Goal: Task Accomplishment & Management: Use online tool/utility

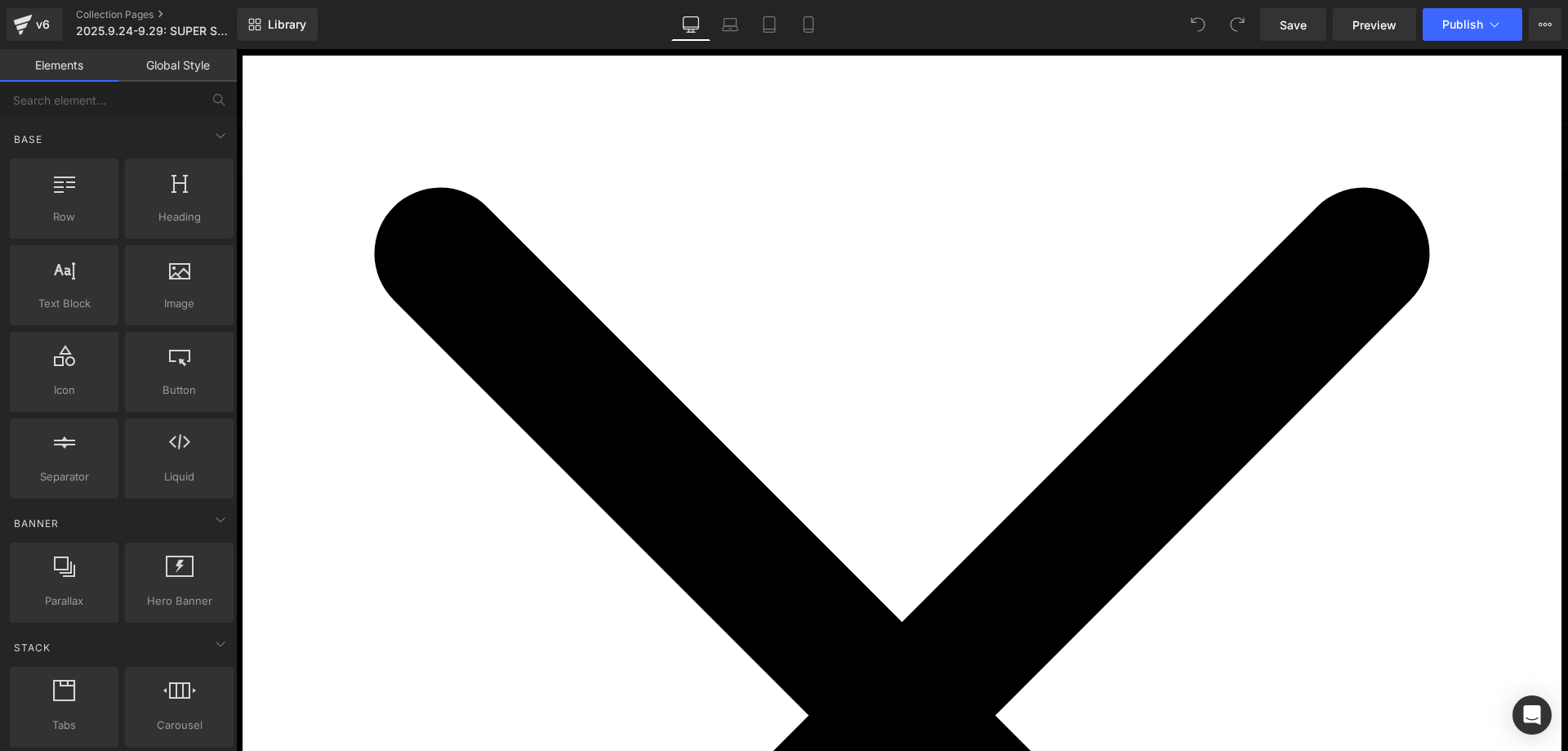
click at [1183, 149] on icon "Close widget" at bounding box center [902, 716] width 1319 height 1320
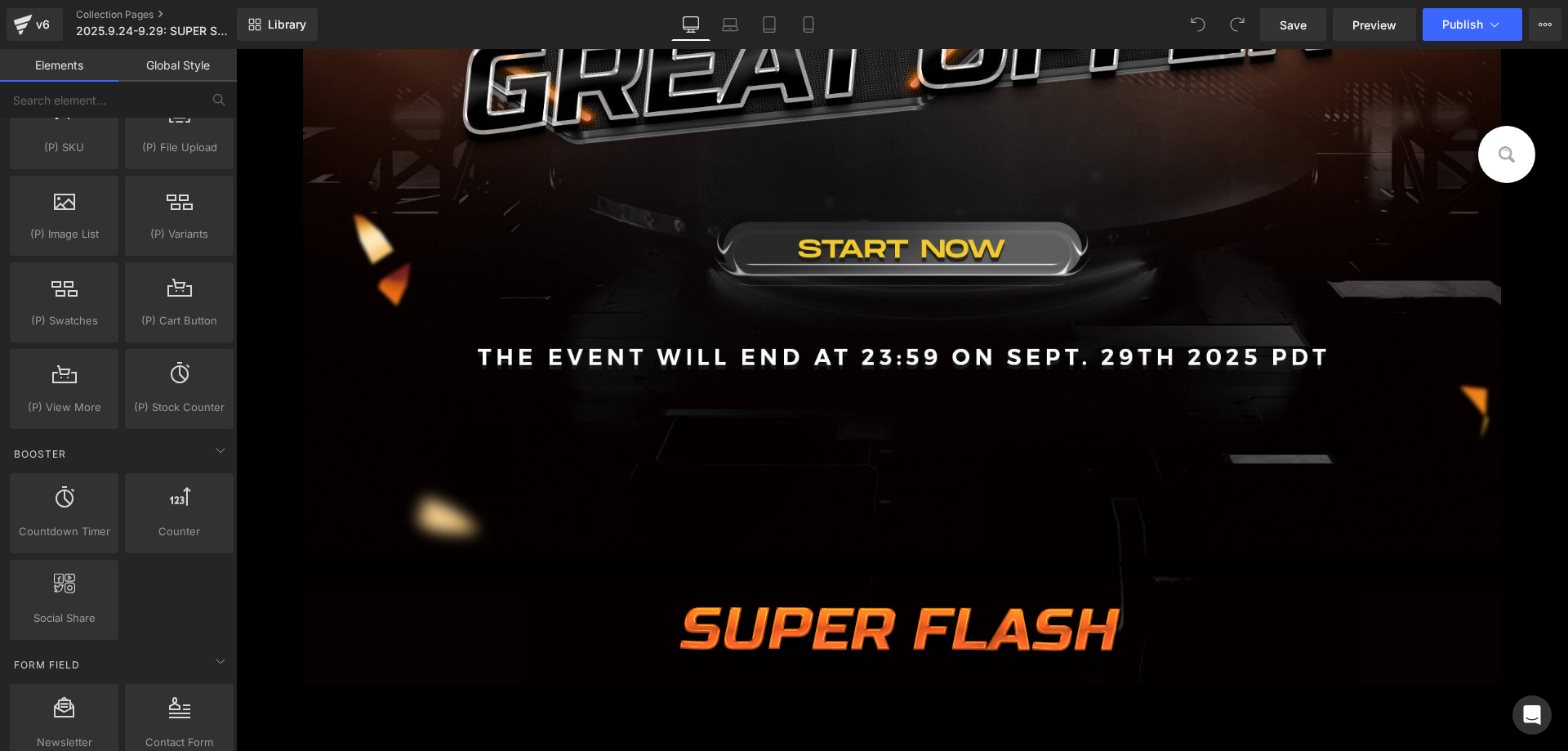
scroll to position [1880, 0]
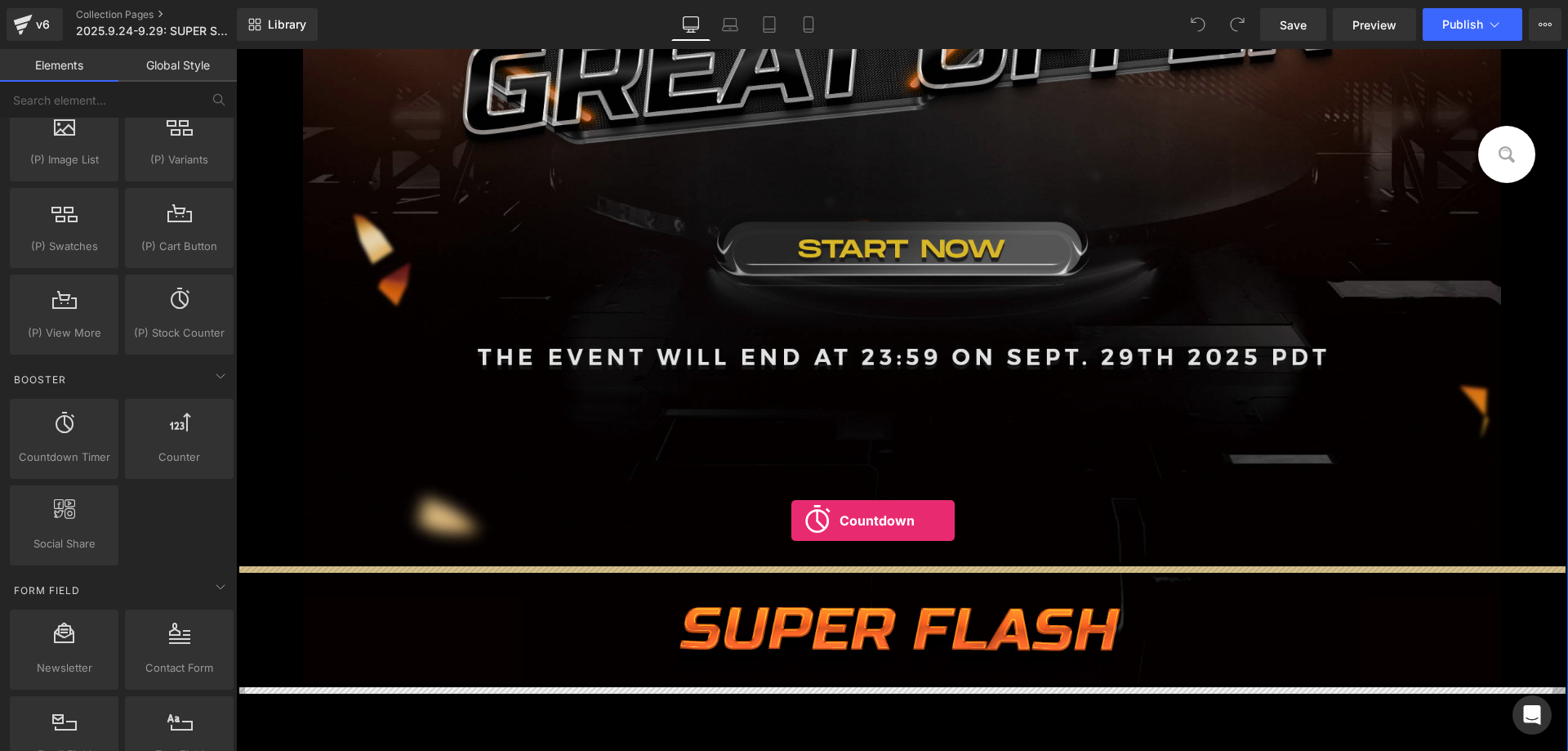
drag, startPoint x: 313, startPoint y: 489, endPoint x: 792, endPoint y: 521, distance: 480.1
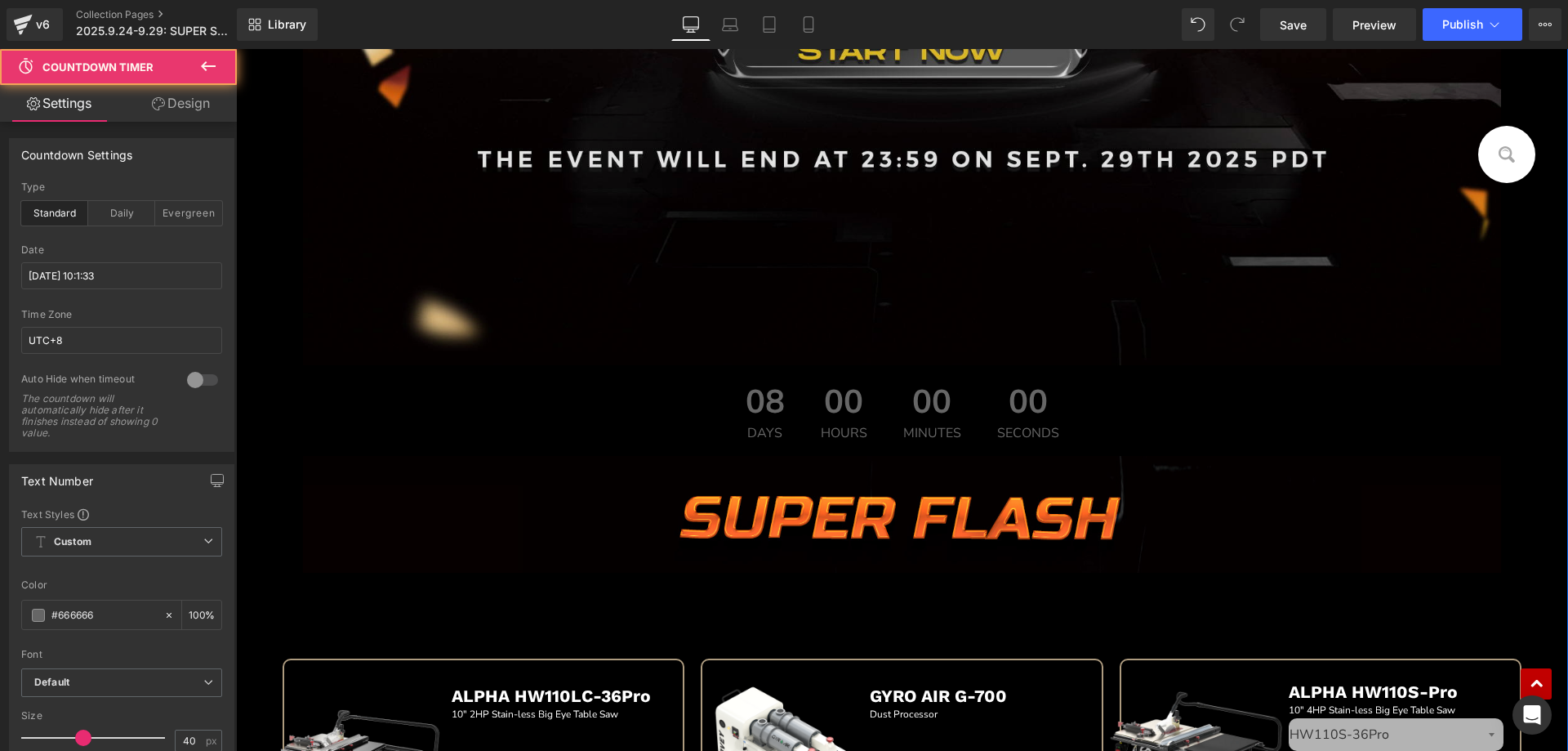
scroll to position [733, 0]
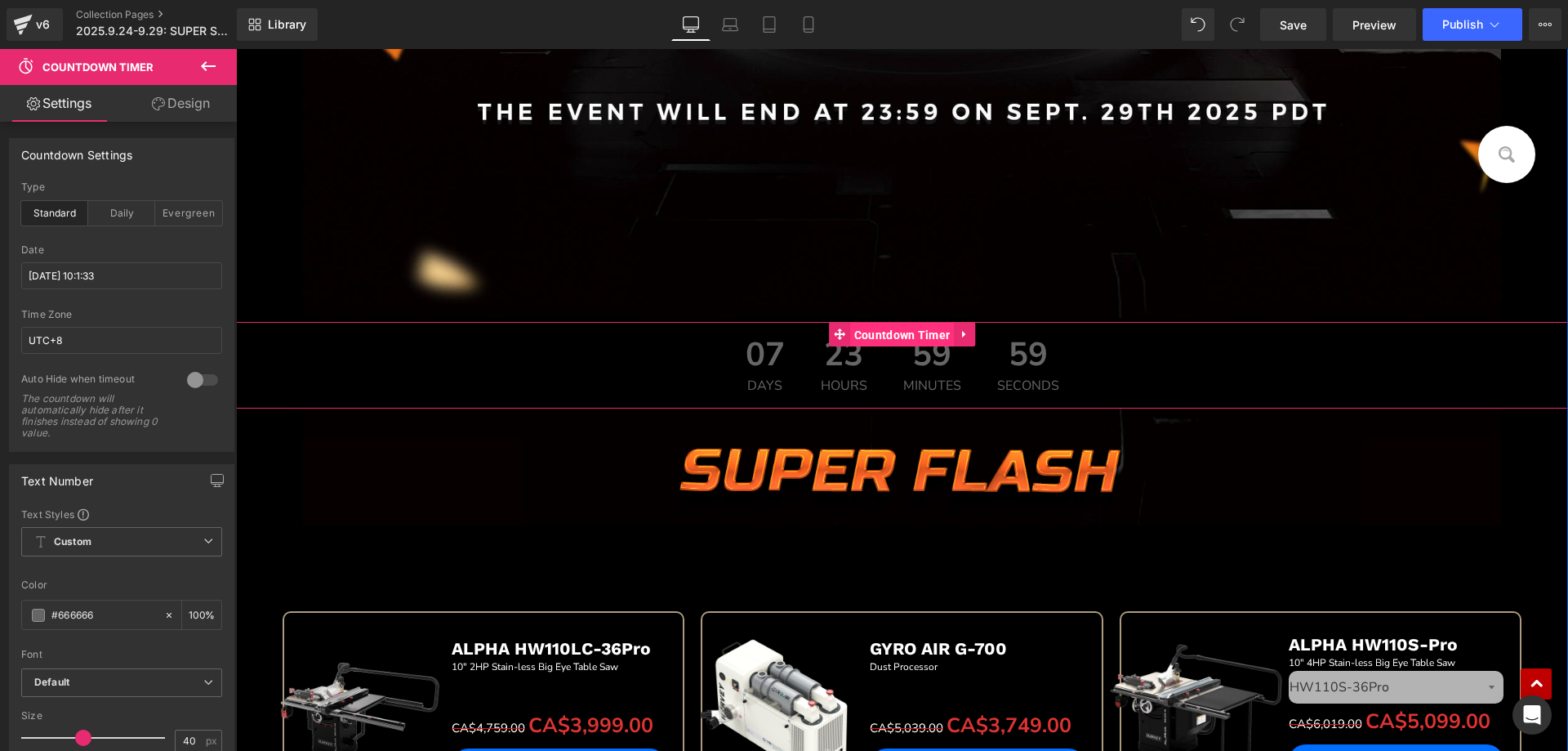
click at [892, 333] on span "Countdown Timer" at bounding box center [902, 335] width 105 height 24
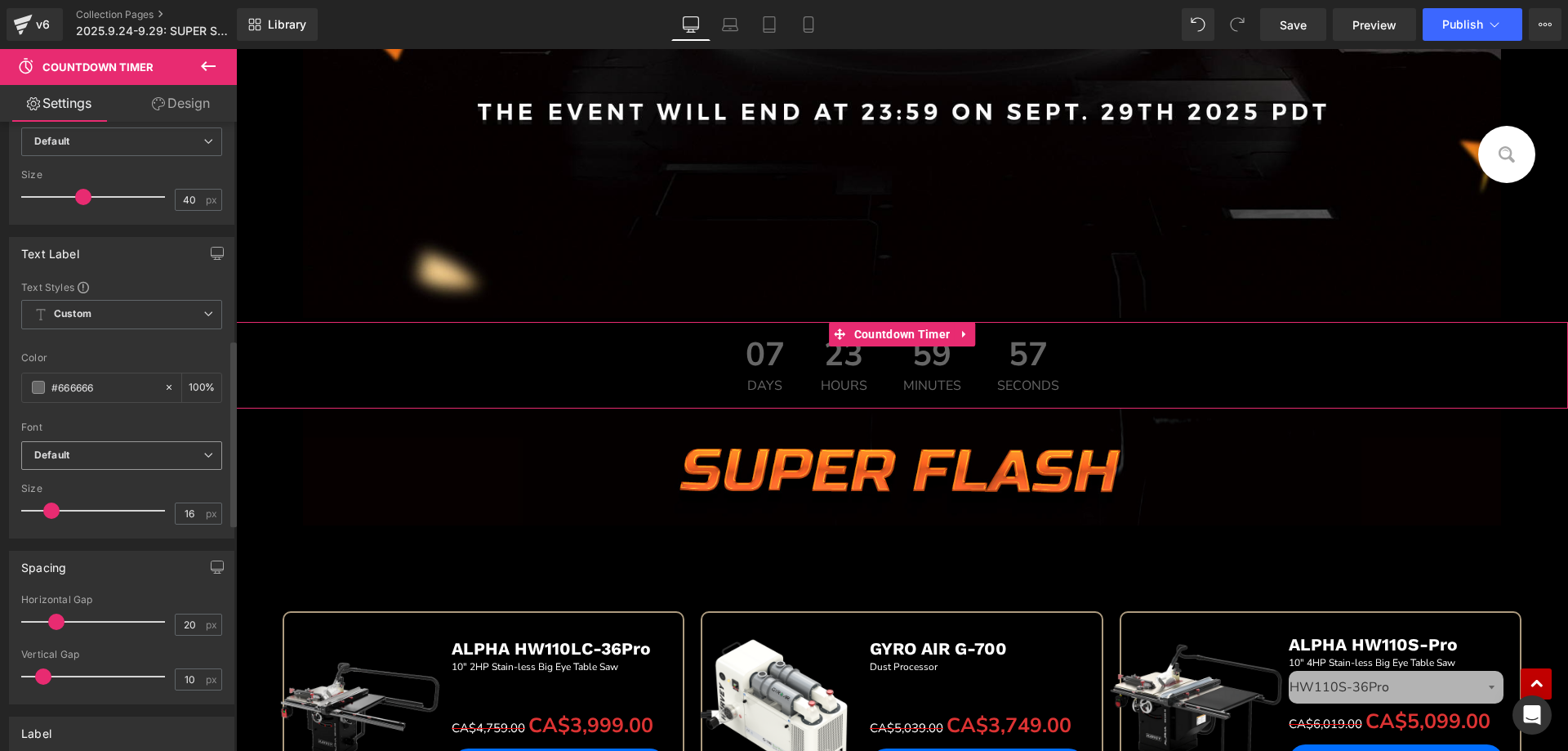
scroll to position [735, 0]
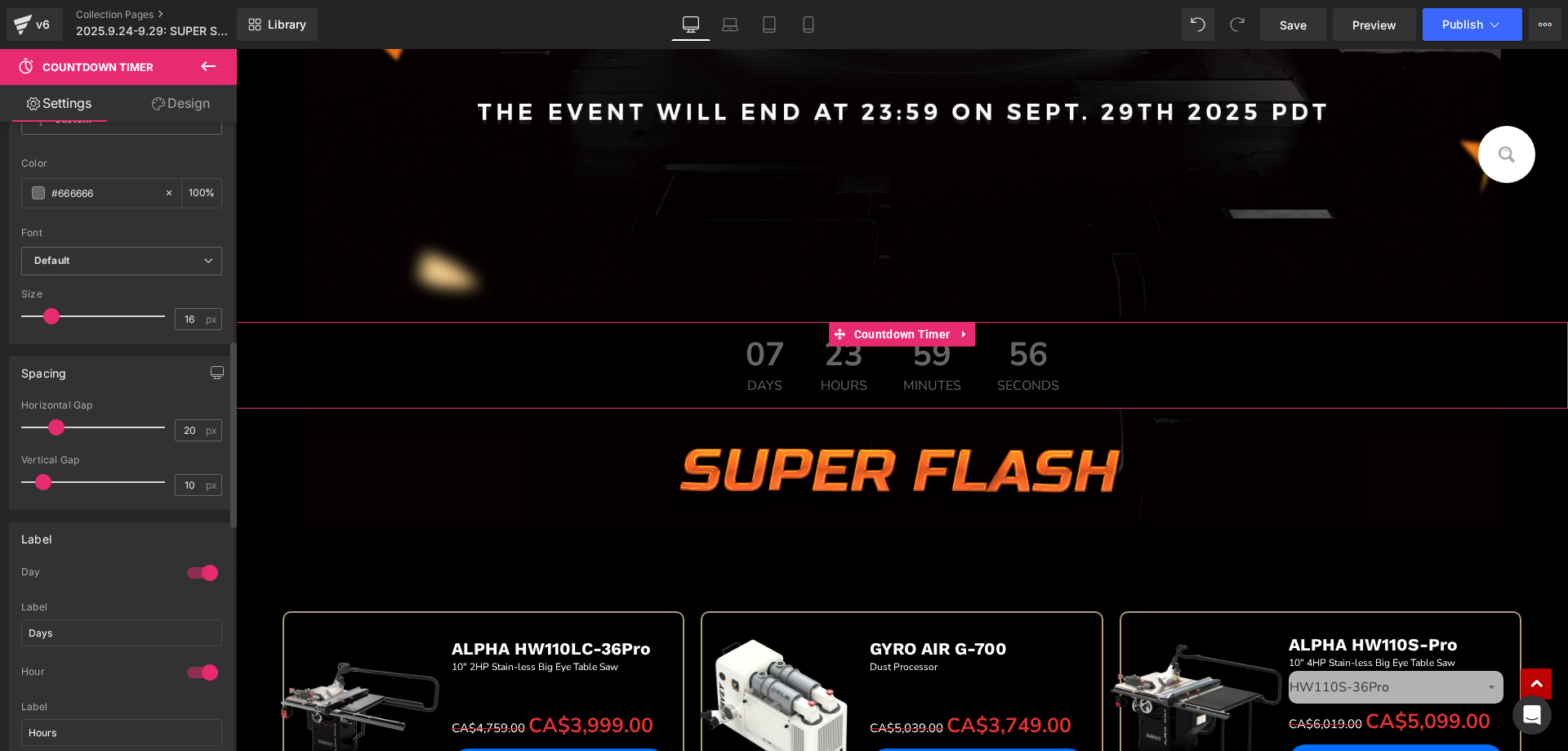
click at [185, 567] on div at bounding box center [203, 573] width 39 height 26
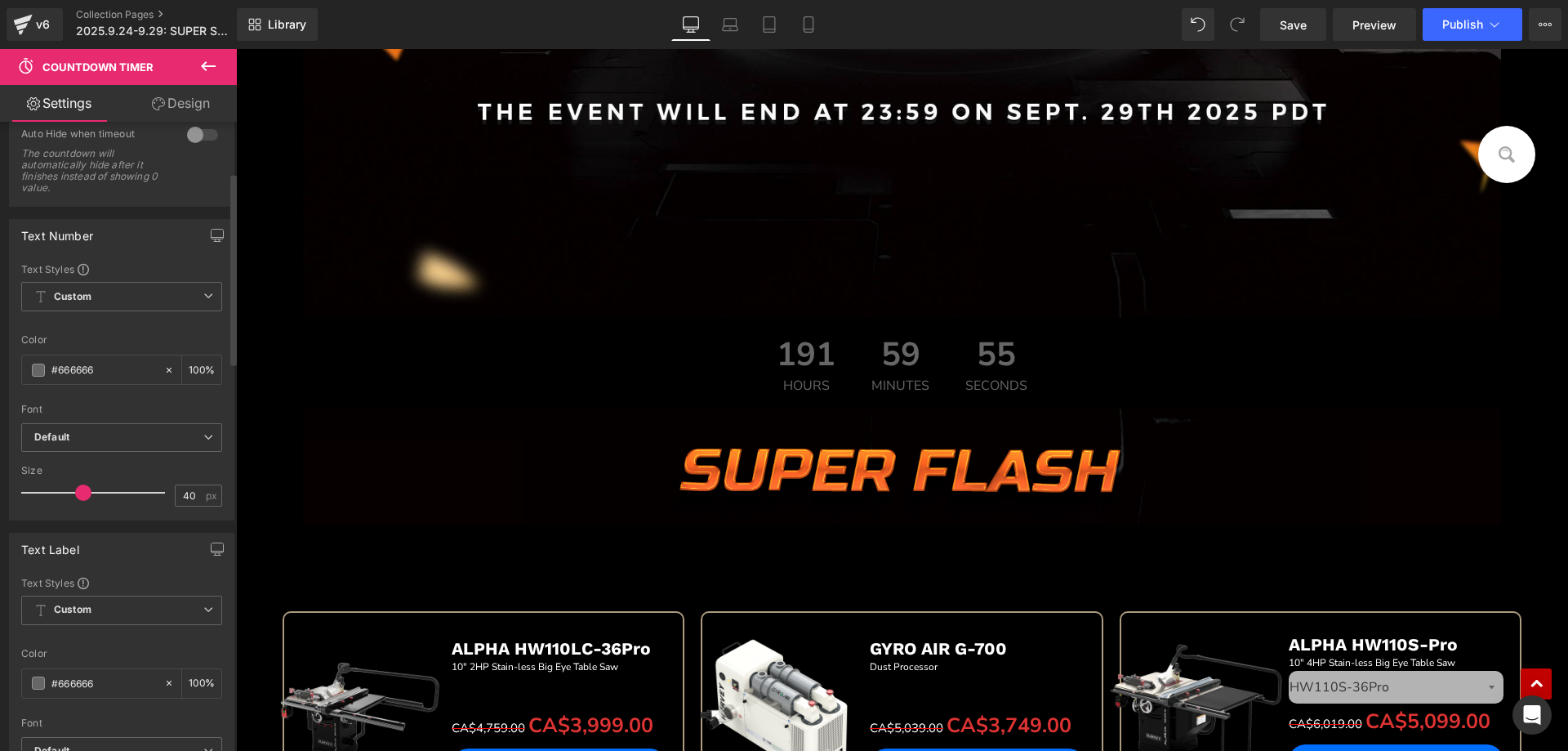
scroll to position [0, 0]
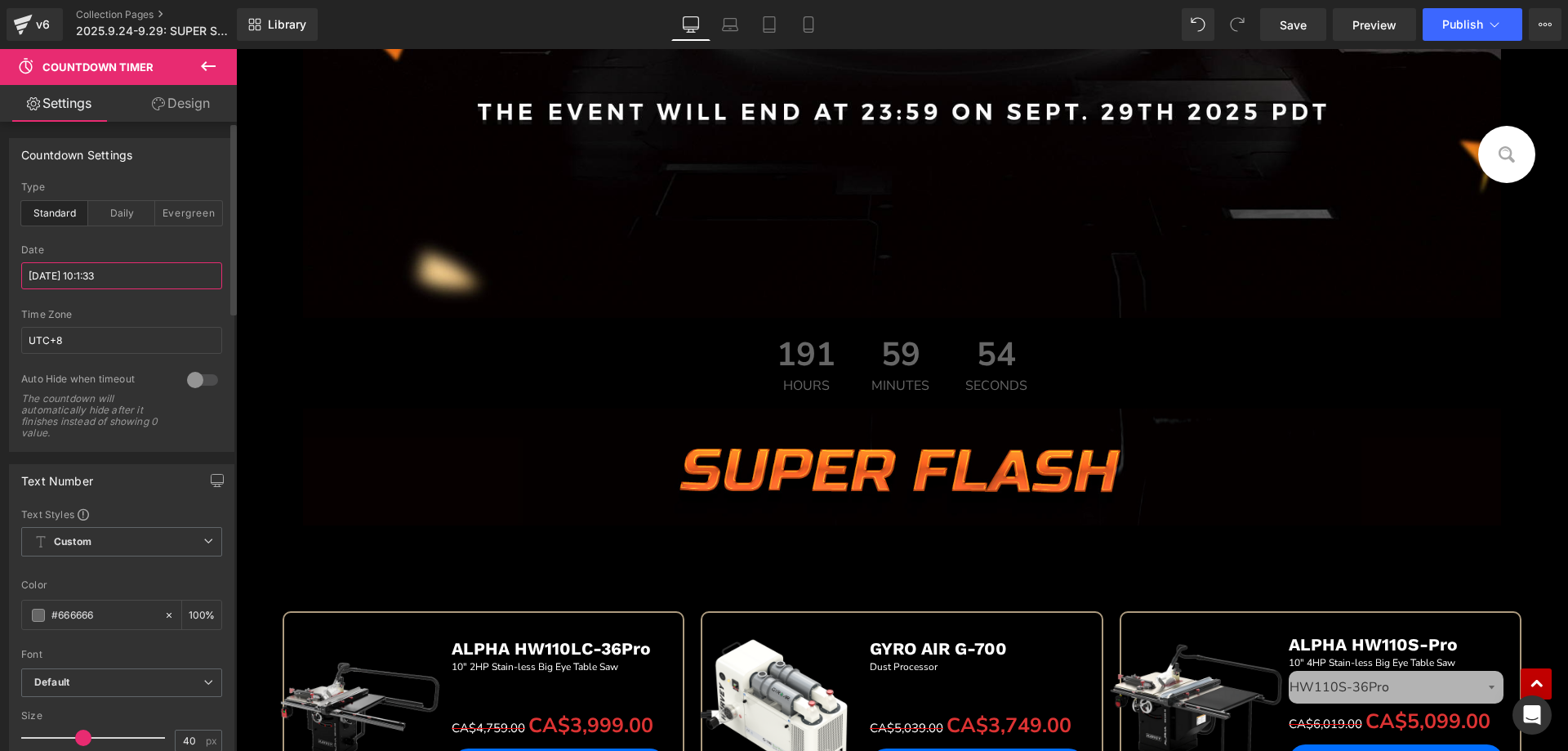
click at [113, 273] on input "[DATE] 10:1:33" at bounding box center [121, 276] width 201 height 27
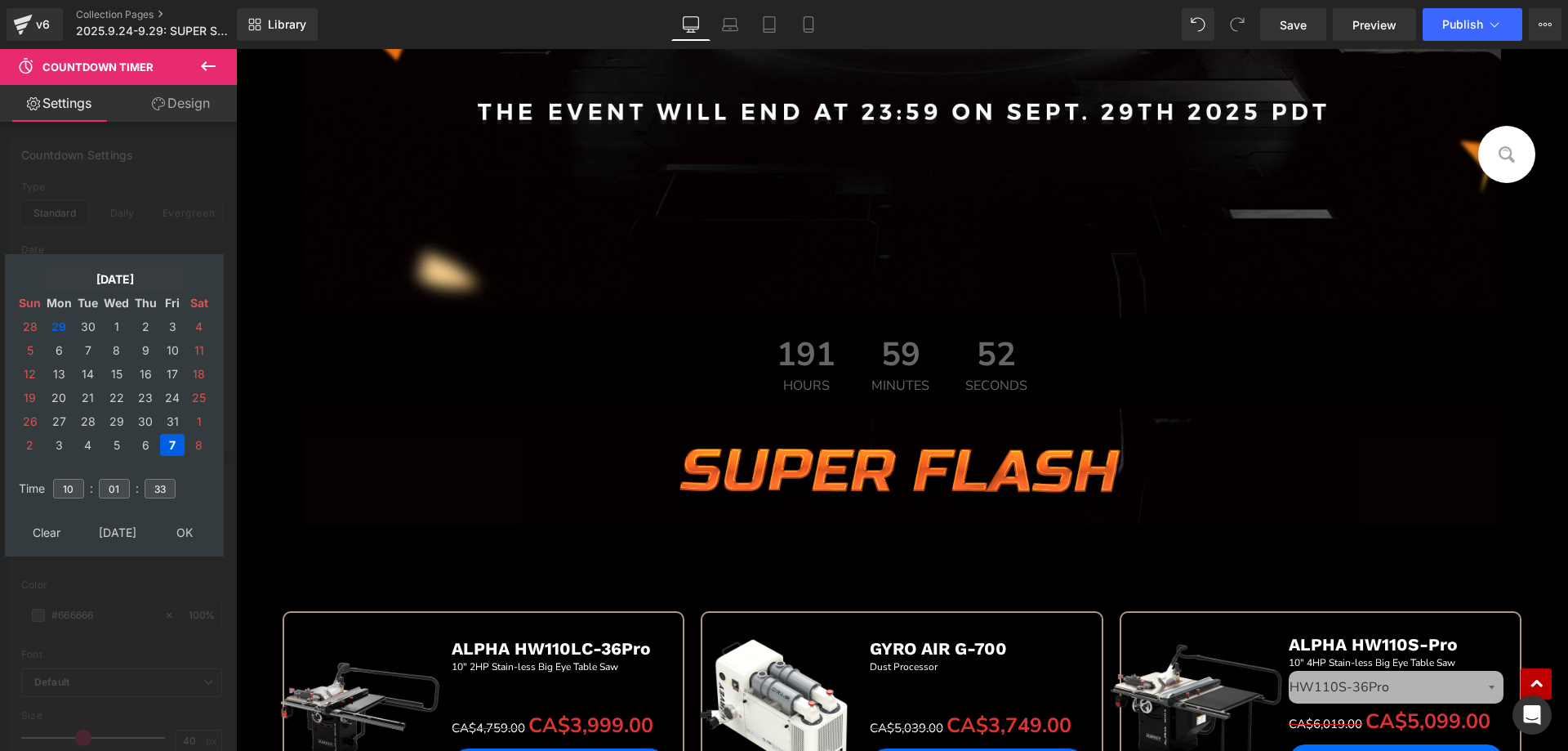
click at [99, 276] on td "[DATE]" at bounding box center [115, 279] width 140 height 23
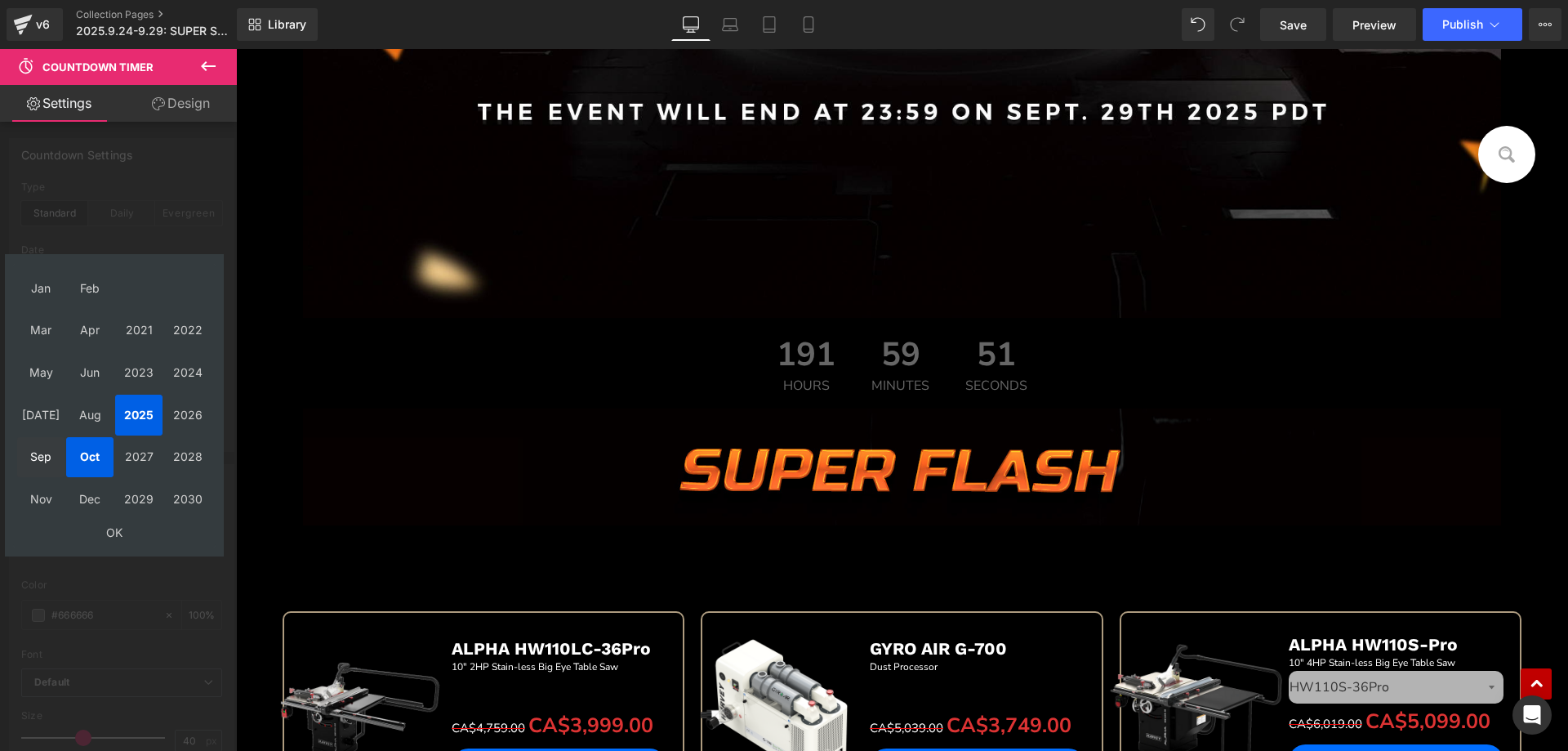
click at [47, 459] on td "Sep" at bounding box center [41, 458] width 47 height 41
click at [105, 535] on td "OK" at bounding box center [115, 532] width 195 height 23
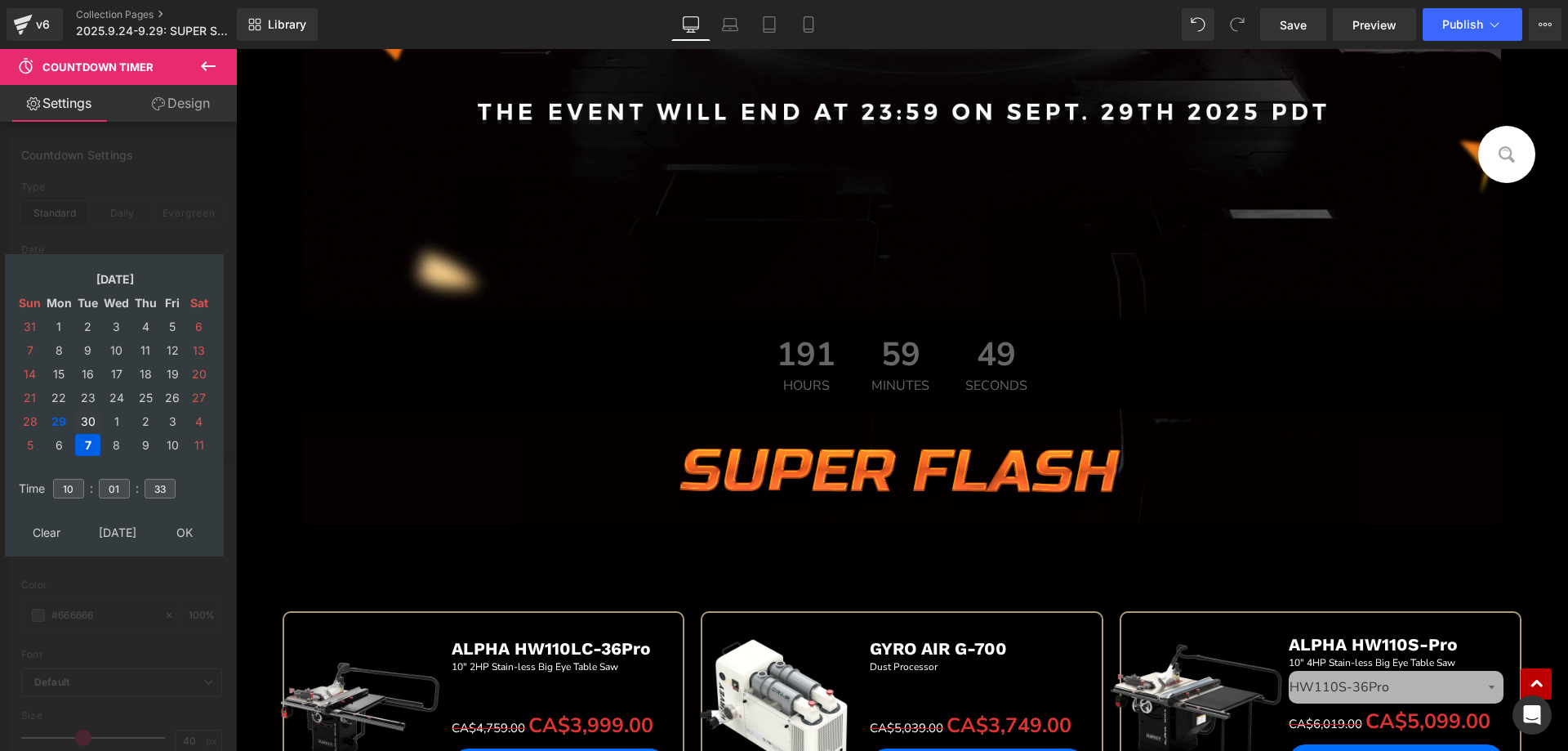
click at [87, 417] on td "30" at bounding box center [88, 421] width 25 height 23
drag, startPoint x: 77, startPoint y: 490, endPoint x: 18, endPoint y: 481, distance: 59.7
click at [18, 481] on tr "Time 10 : 01 : 33" at bounding box center [115, 479] width 200 height 18
type input "15"
drag, startPoint x: 126, startPoint y: 486, endPoint x: 81, endPoint y: 486, distance: 45.0
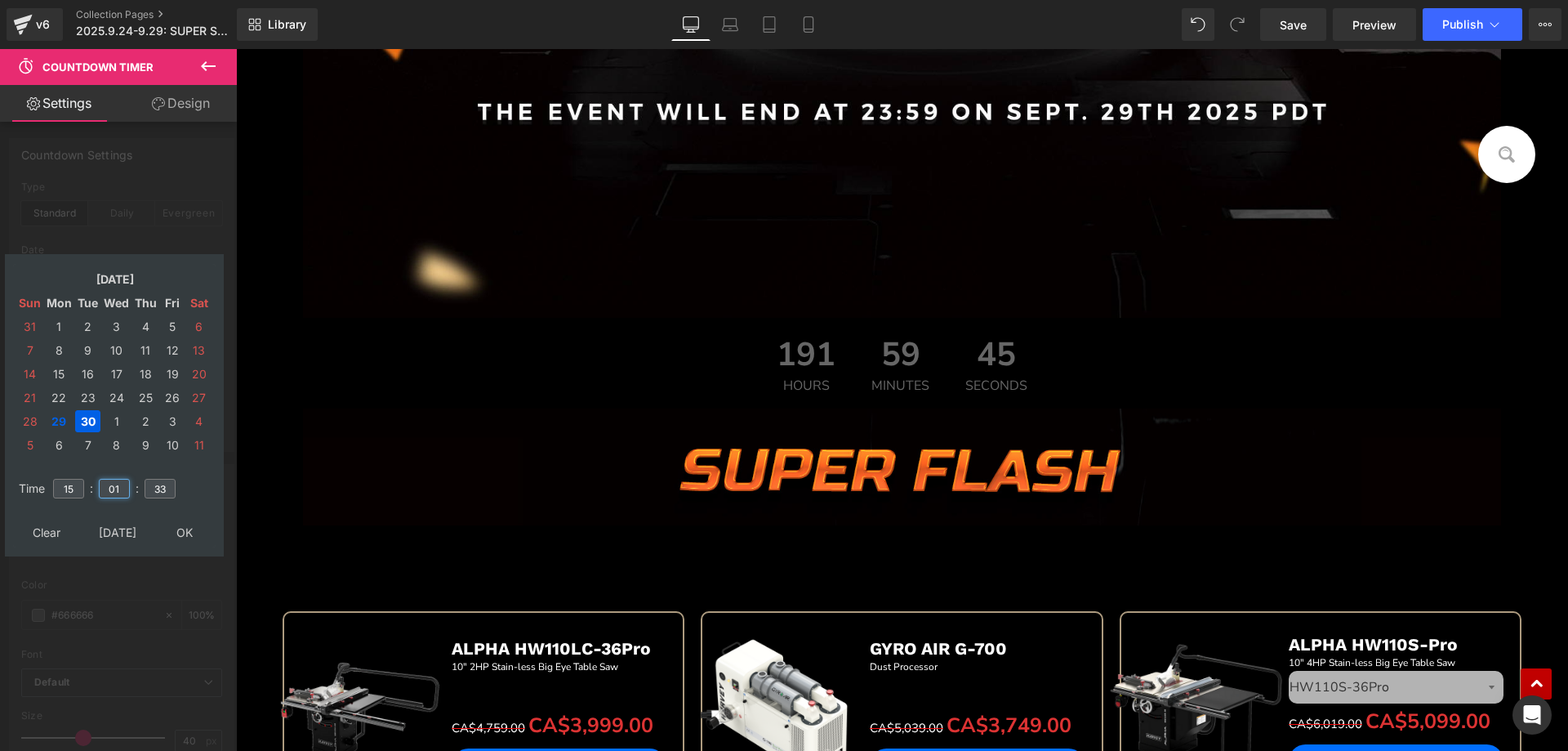
click at [81, 486] on tr "Time 15 : 01 : 33" at bounding box center [115, 479] width 200 height 18
type input "00"
drag, startPoint x: 168, startPoint y: 491, endPoint x: 126, endPoint y: 492, distance: 42.0
click at [111, 485] on tr "Time 15 : 00 : 33" at bounding box center [115, 479] width 200 height 18
type input "00"
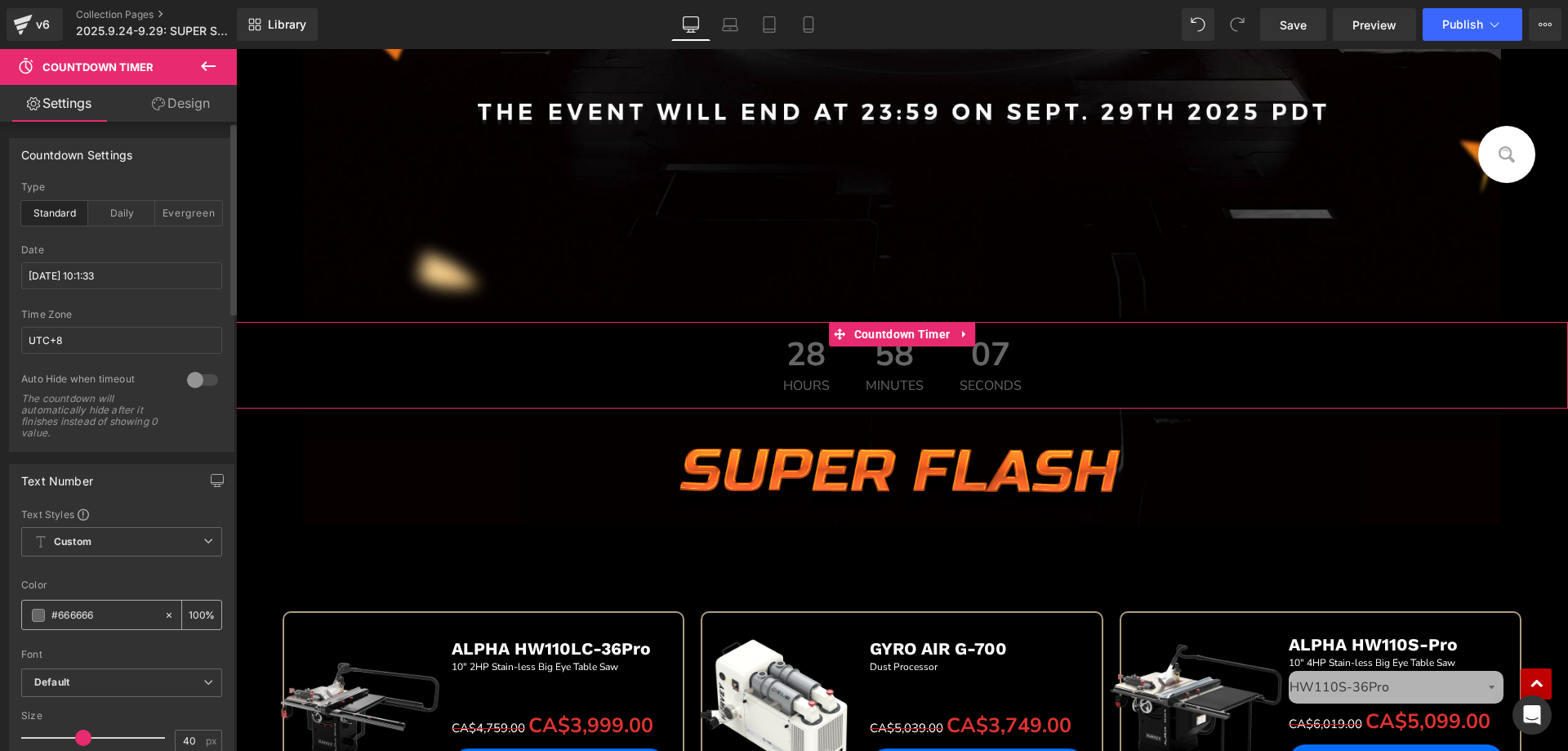
click at [33, 619] on span at bounding box center [38, 615] width 13 height 13
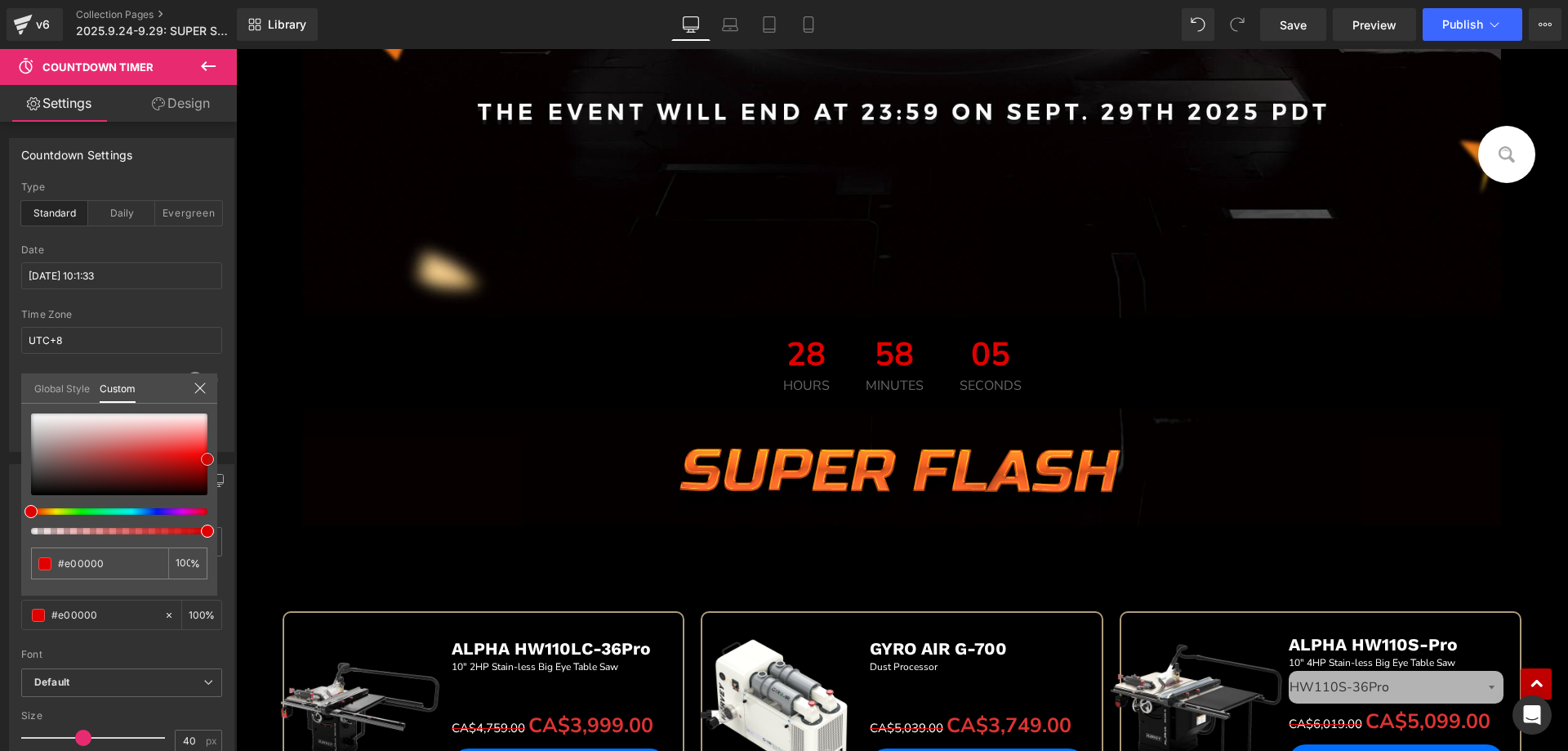
drag, startPoint x: 269, startPoint y: 506, endPoint x: 243, endPoint y: 455, distance: 57.2
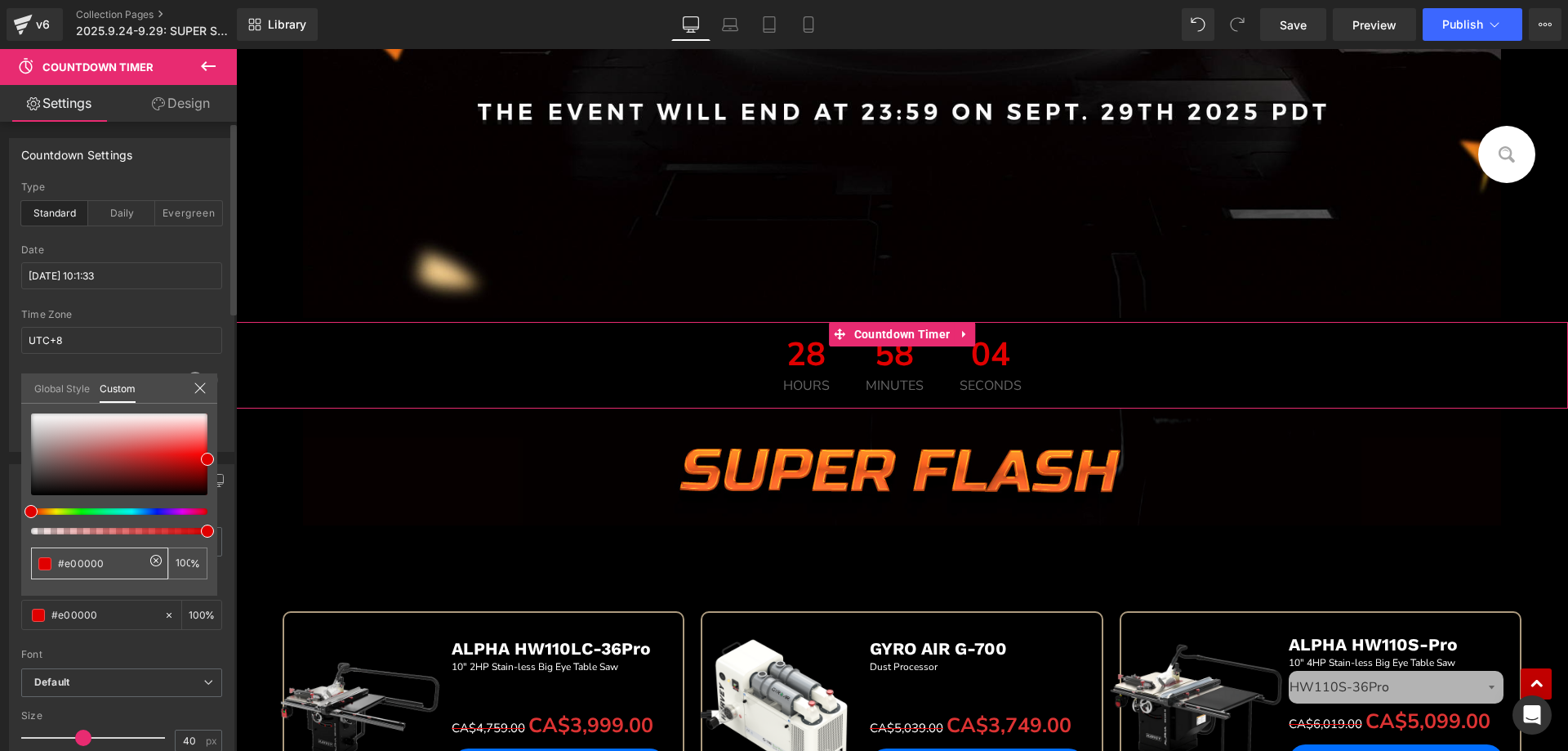
drag, startPoint x: 116, startPoint y: 566, endPoint x: 84, endPoint y: 564, distance: 32.1
click at [60, 565] on input "#666666" at bounding box center [101, 564] width 86 height 18
type input "#e00000"
click at [198, 378] on div "Global Style Custom" at bounding box center [119, 388] width 196 height 30
click at [200, 389] on icon at bounding box center [200, 388] width 13 height 13
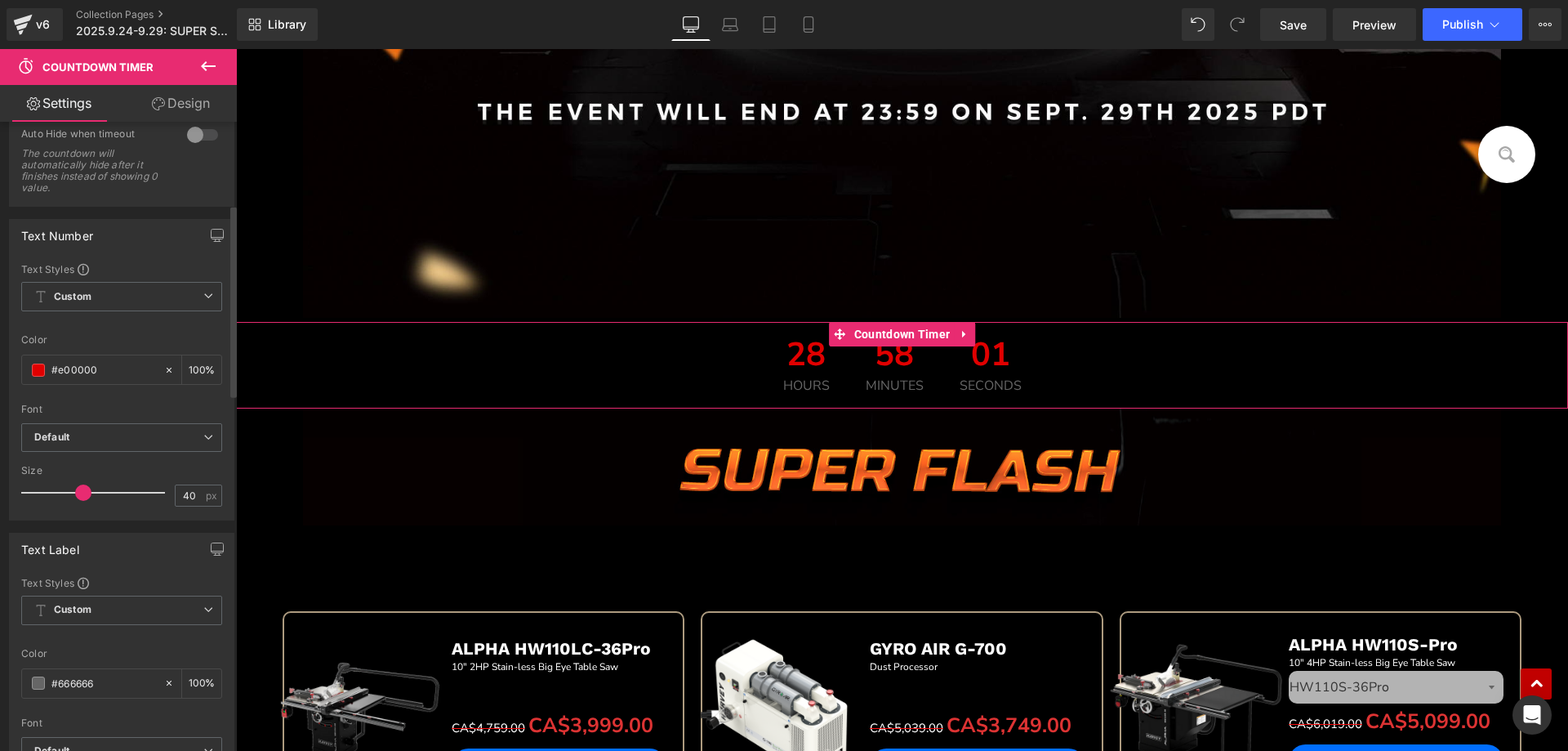
scroll to position [408, 0]
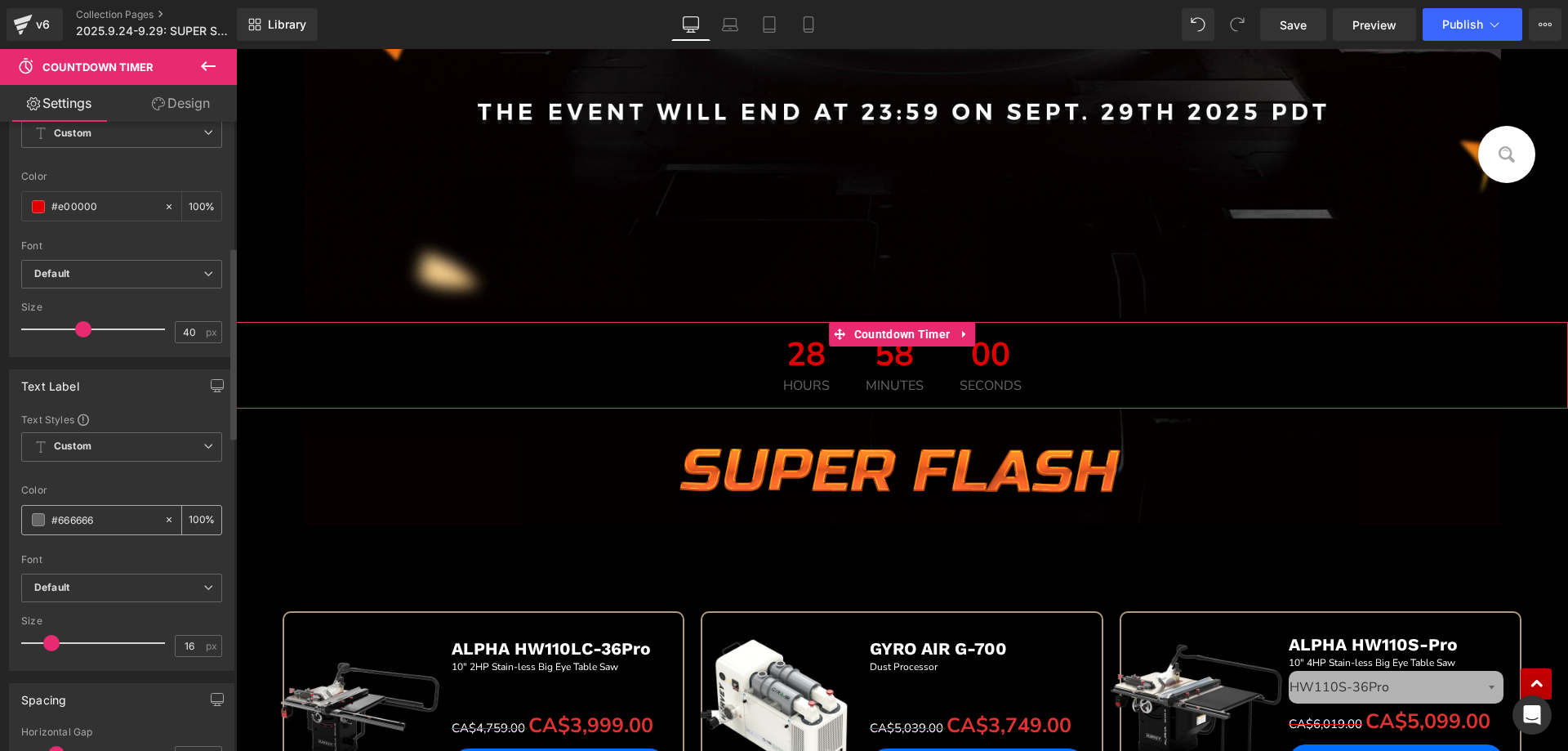
drag, startPoint x: 107, startPoint y: 510, endPoint x: 109, endPoint y: 525, distance: 15.1
drag, startPoint x: 108, startPoint y: 521, endPoint x: 14, endPoint y: 516, distance: 94.1
click at [14, 516] on div "Text Styles Custom Custom Setup Global Style Custom Setup Global Style rgb(102,…" at bounding box center [121, 540] width 224 height 258
paste input "e00000"
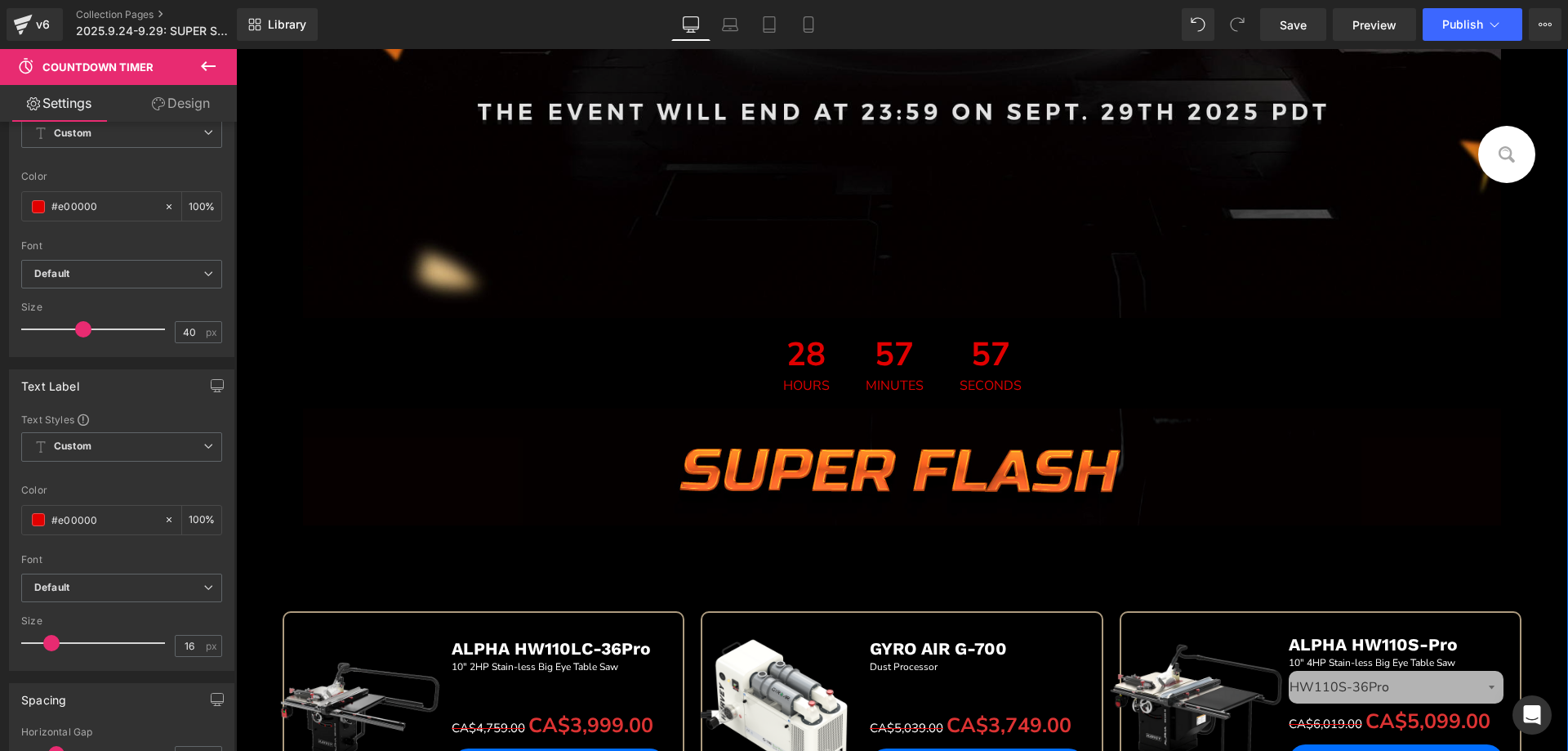
scroll to position [652, 0]
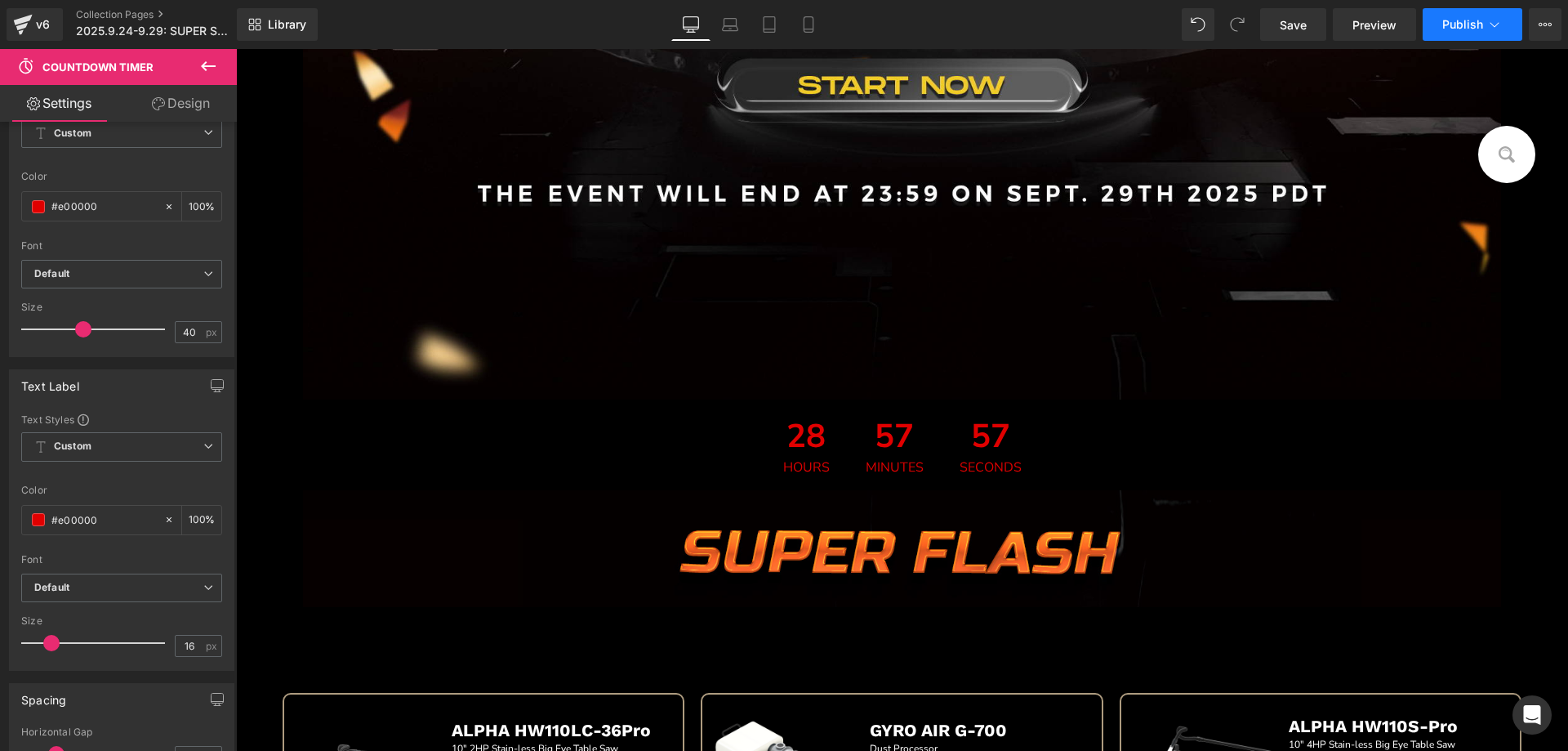
type input "#e00000"
click at [1454, 23] on span "Publish" at bounding box center [1463, 23] width 41 height 13
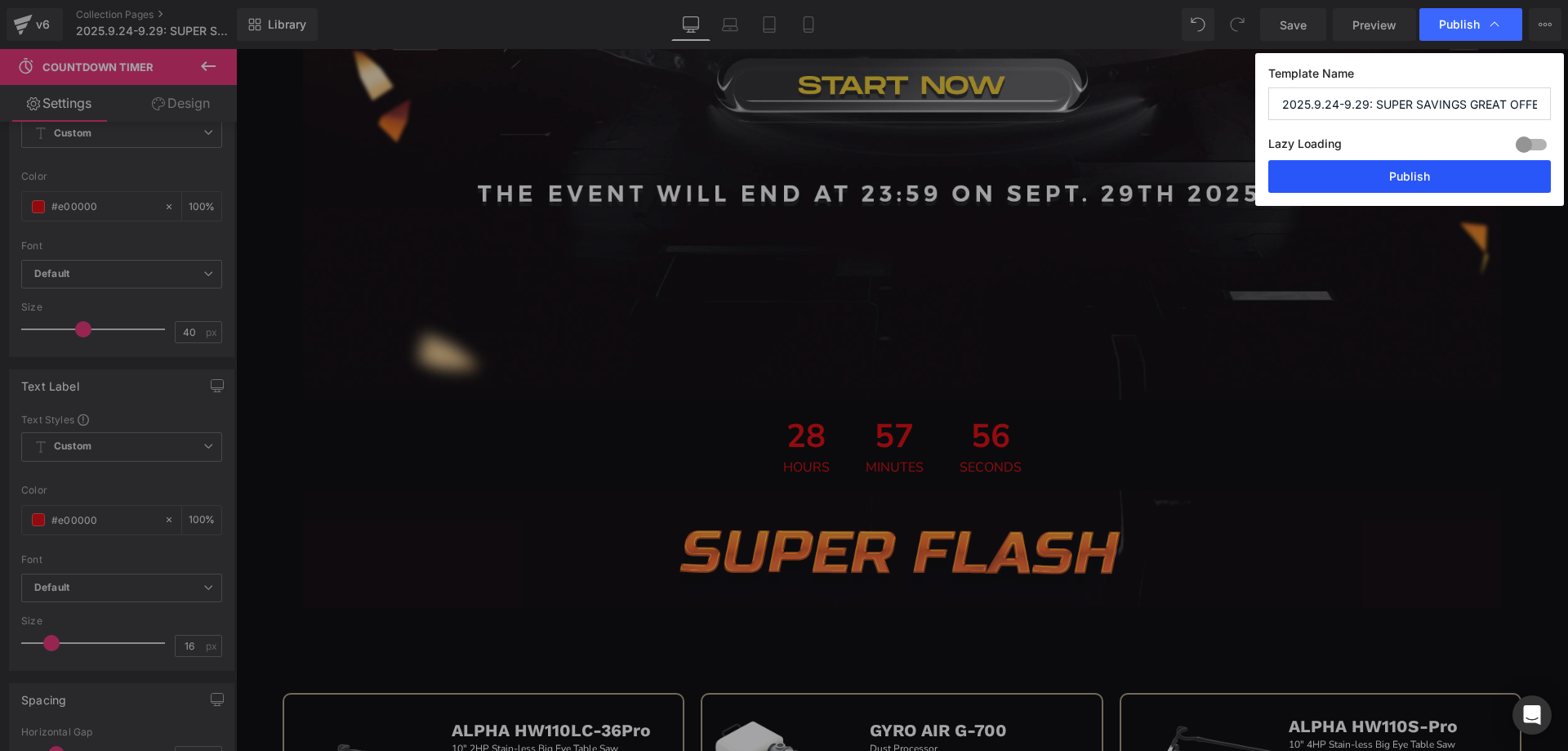
click at [1371, 180] on button "Publish" at bounding box center [1409, 176] width 283 height 32
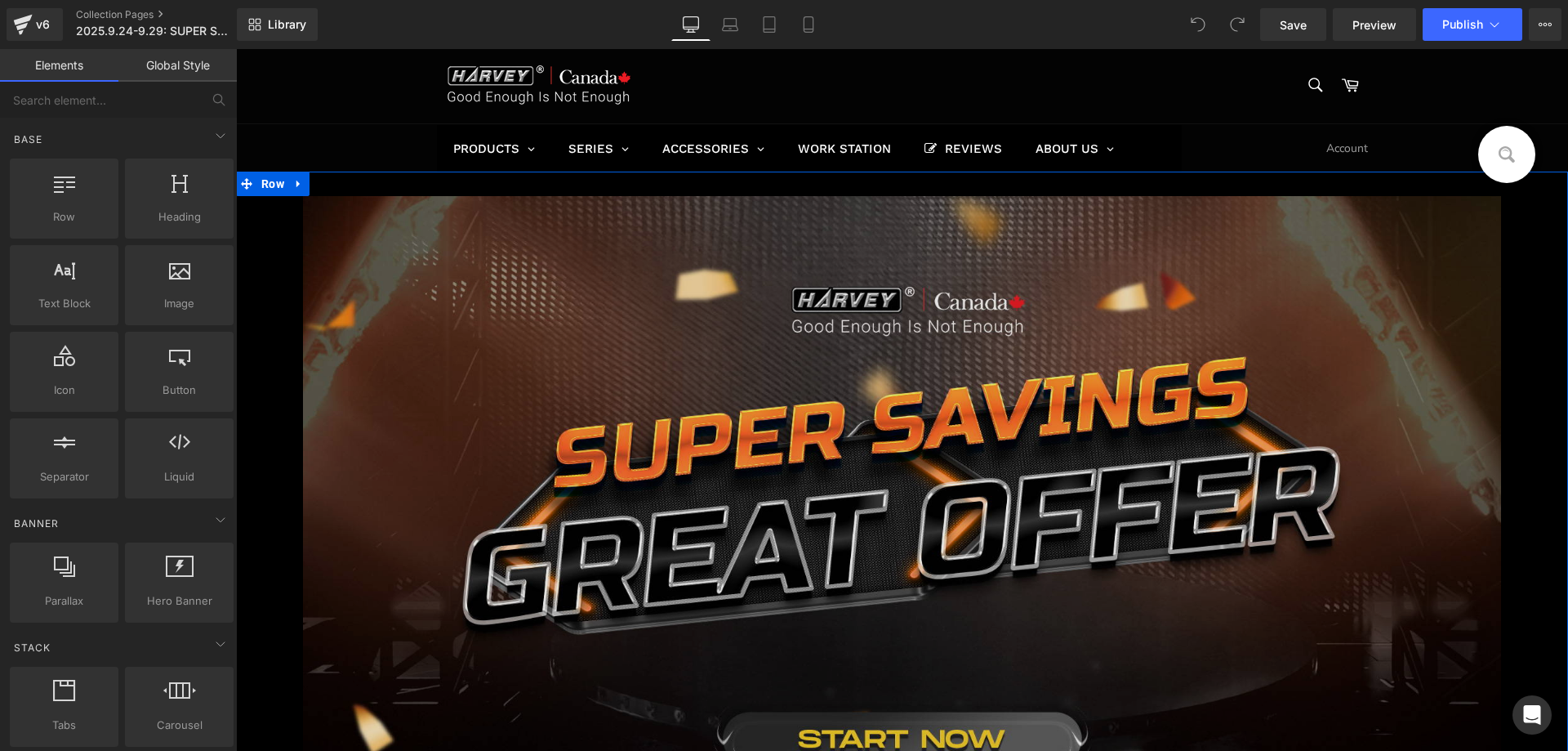
click at [591, 319] on img at bounding box center [902, 625] width 1199 height 858
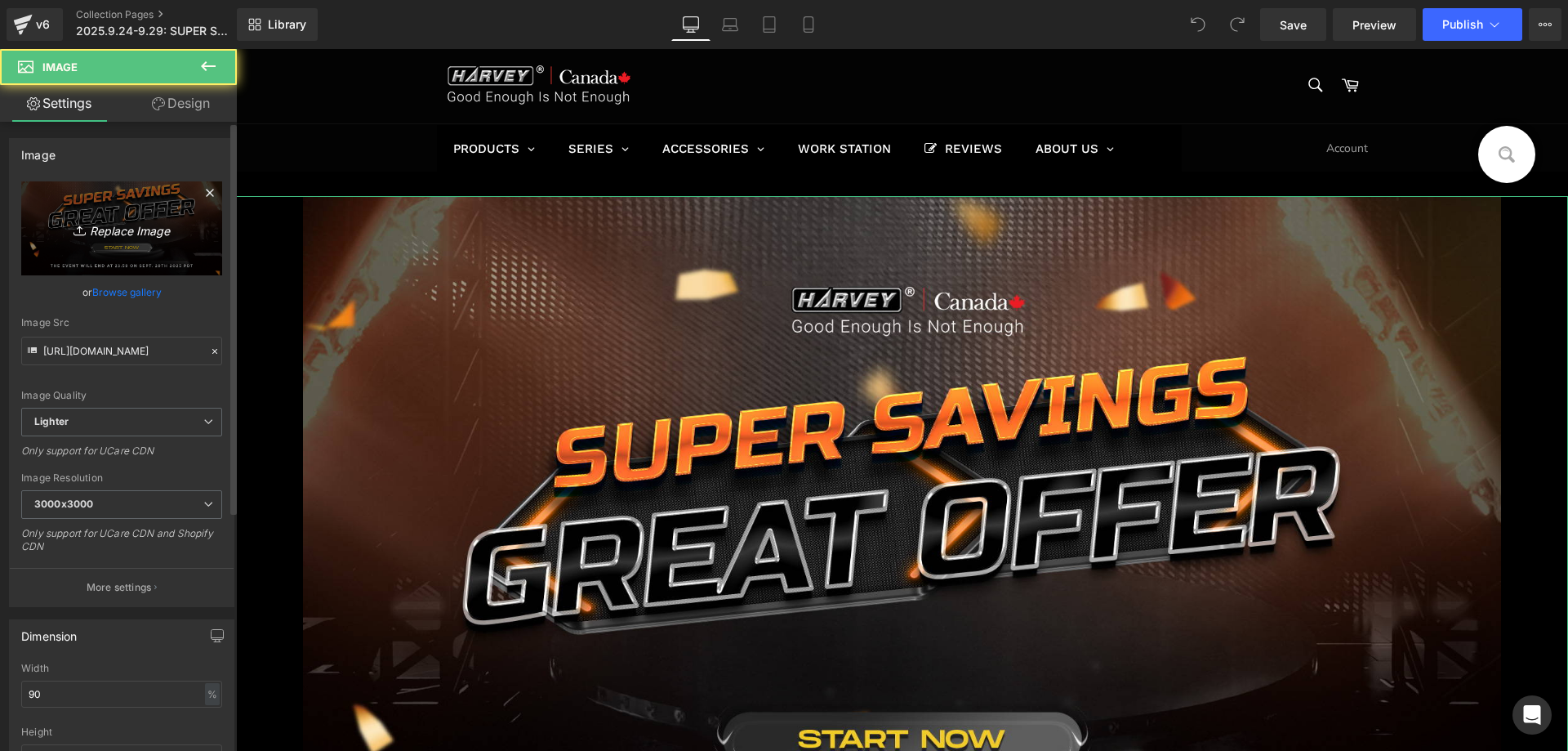
click at [98, 216] on link "Replace Image" at bounding box center [121, 228] width 201 height 94
type input "C:\fakepath\edmca1_01.jpg"
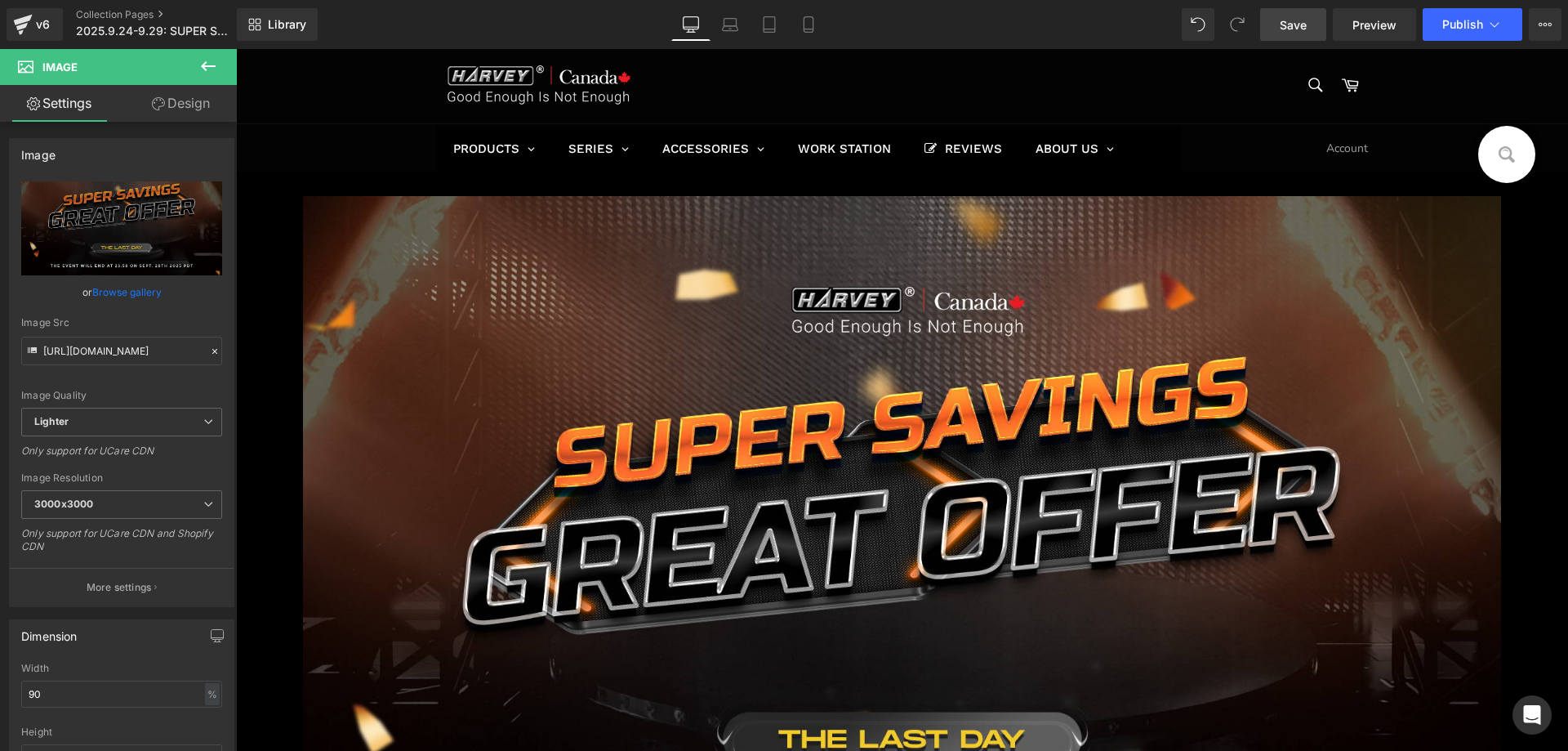
click at [1292, 18] on span "Save" at bounding box center [1294, 25] width 27 height 18
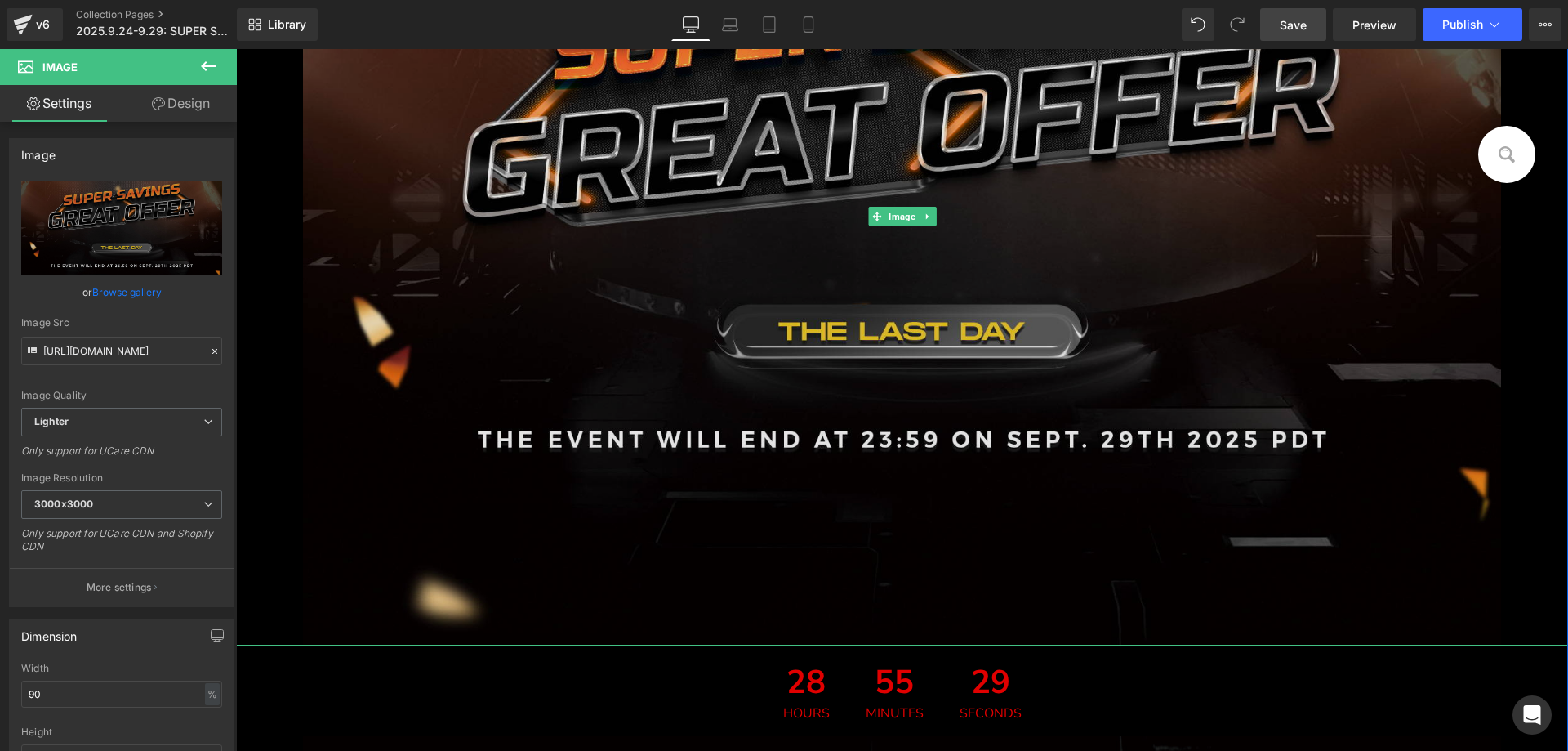
scroll to position [408, 0]
